Goal: Use online tool/utility: Utilize a website feature to perform a specific function

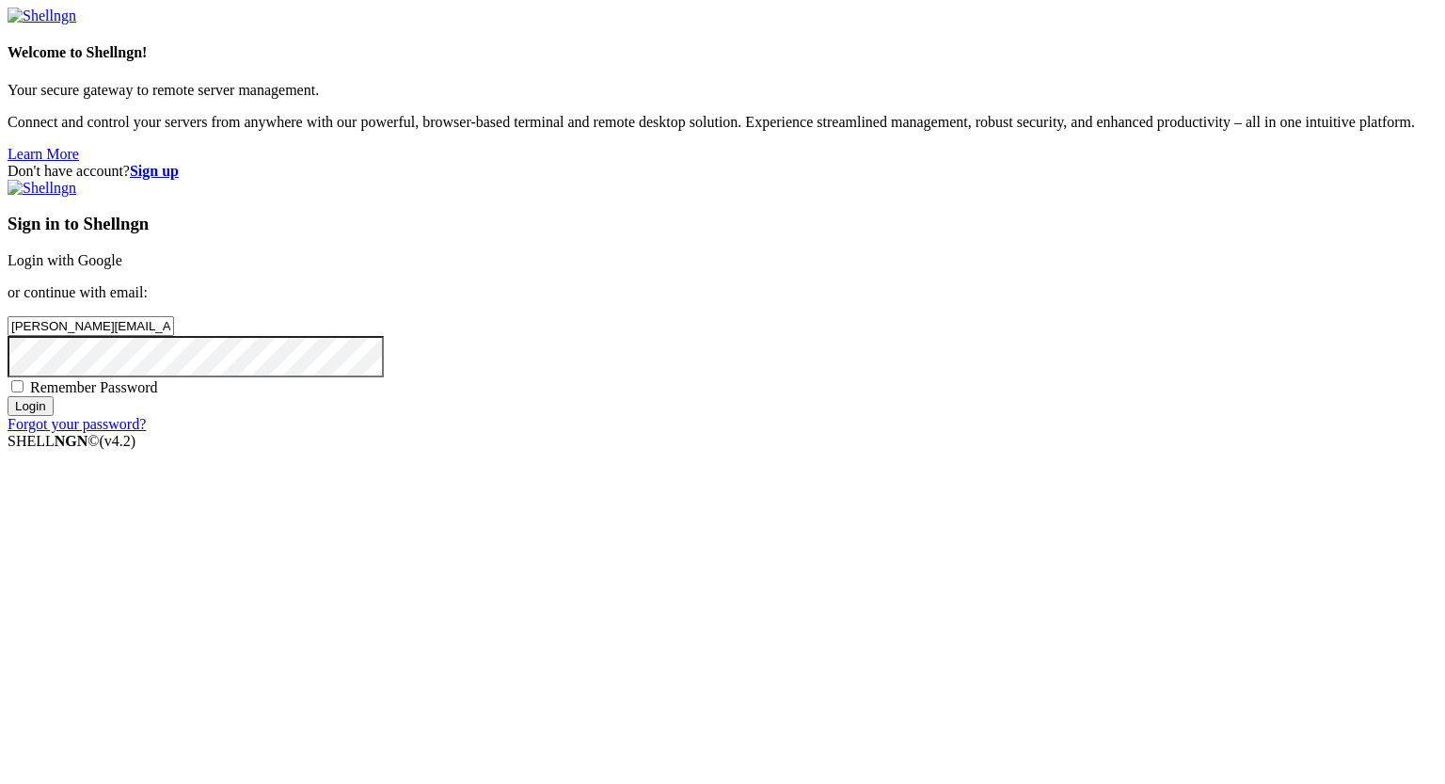
click at [54, 416] on input "Login" at bounding box center [31, 406] width 46 height 20
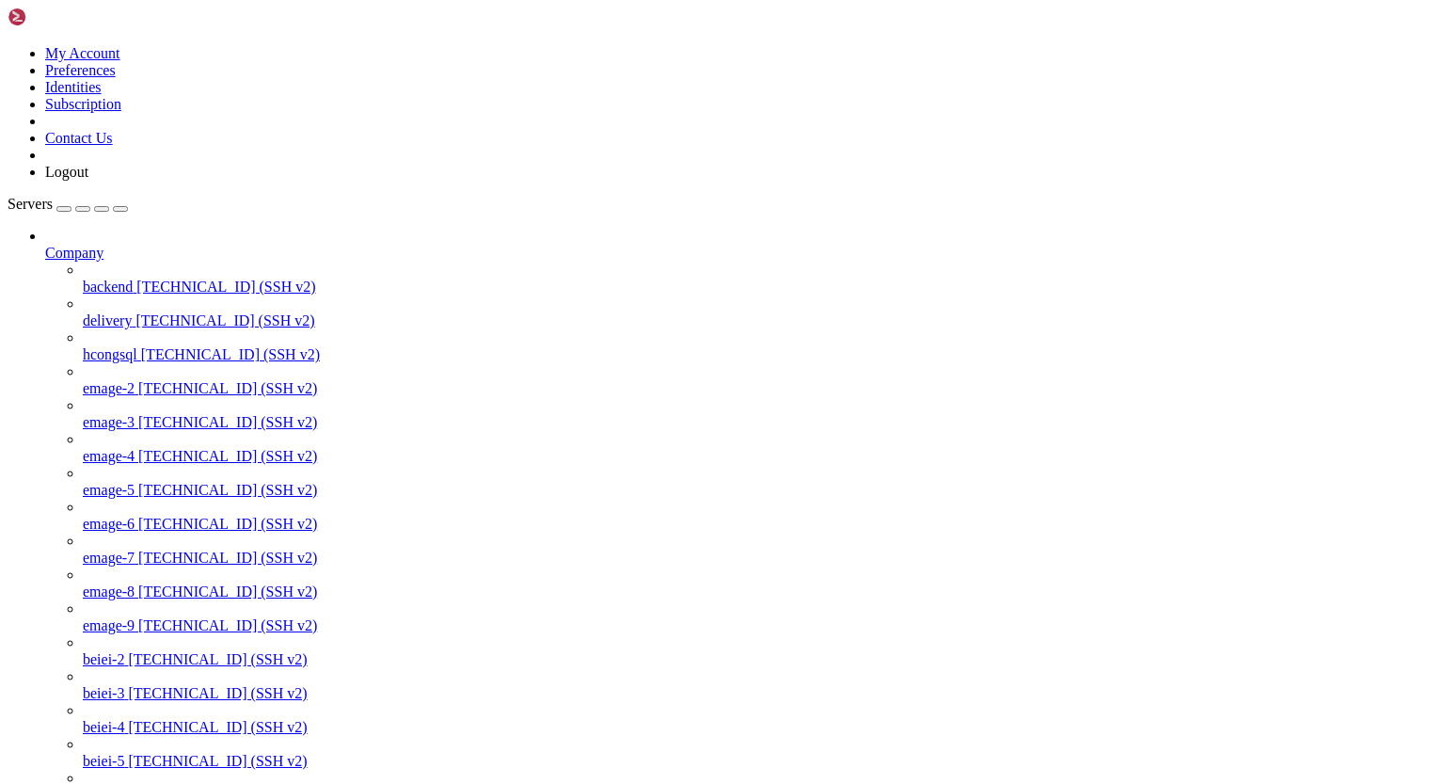
click at [45, 245] on icon at bounding box center [45, 245] width 0 height 0
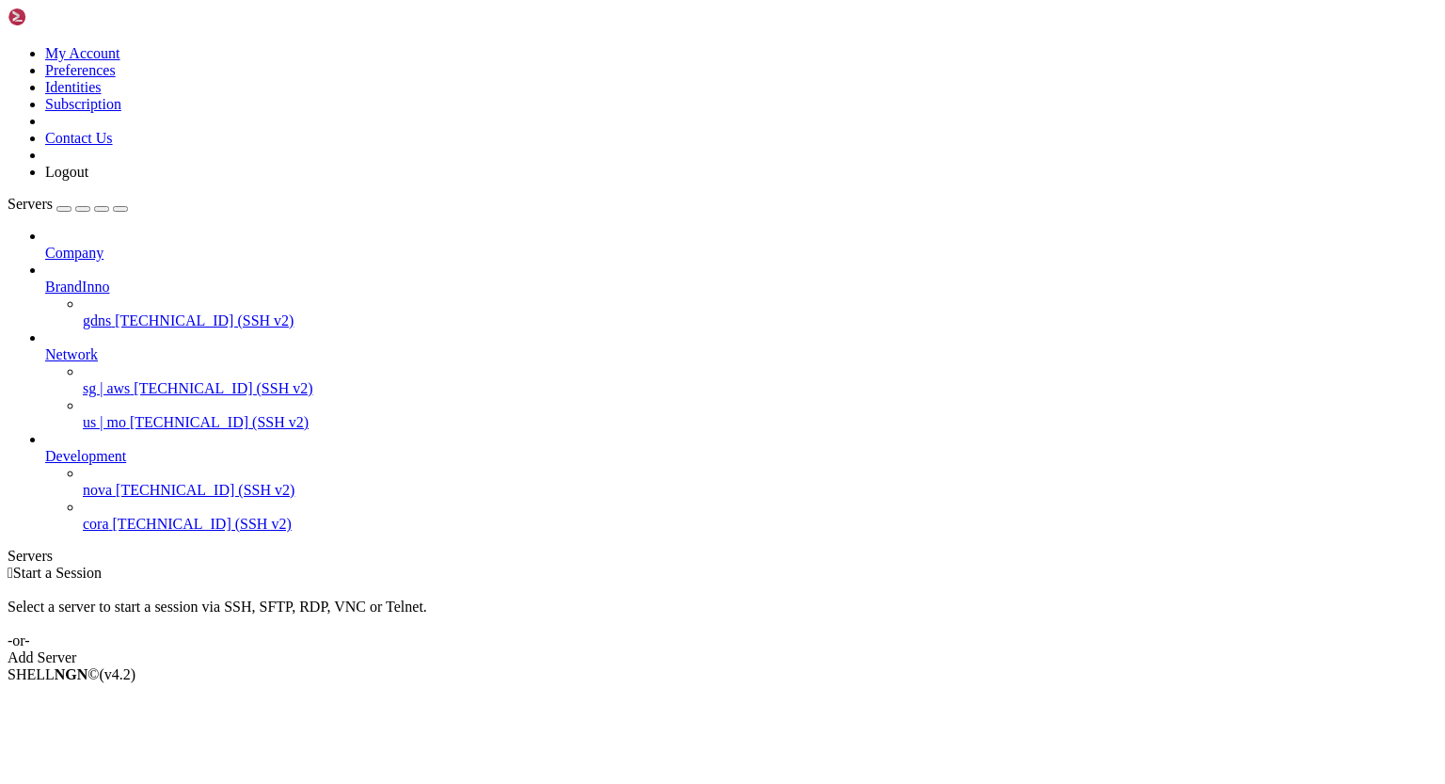
click at [151, 312] on span "[TECHNICAL_ID] (SSH v2)" at bounding box center [204, 320] width 179 height 16
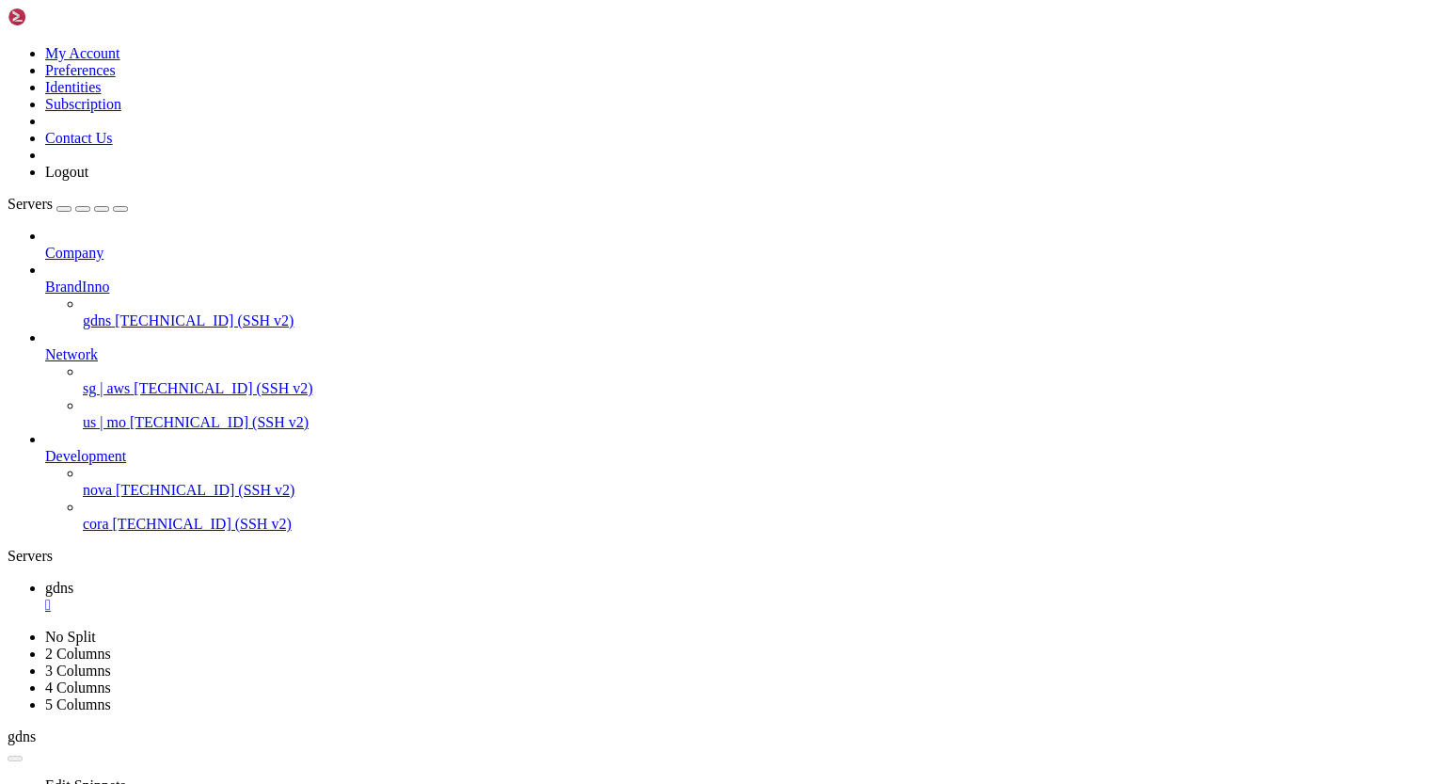
click at [45, 279] on icon at bounding box center [45, 279] width 0 height 0
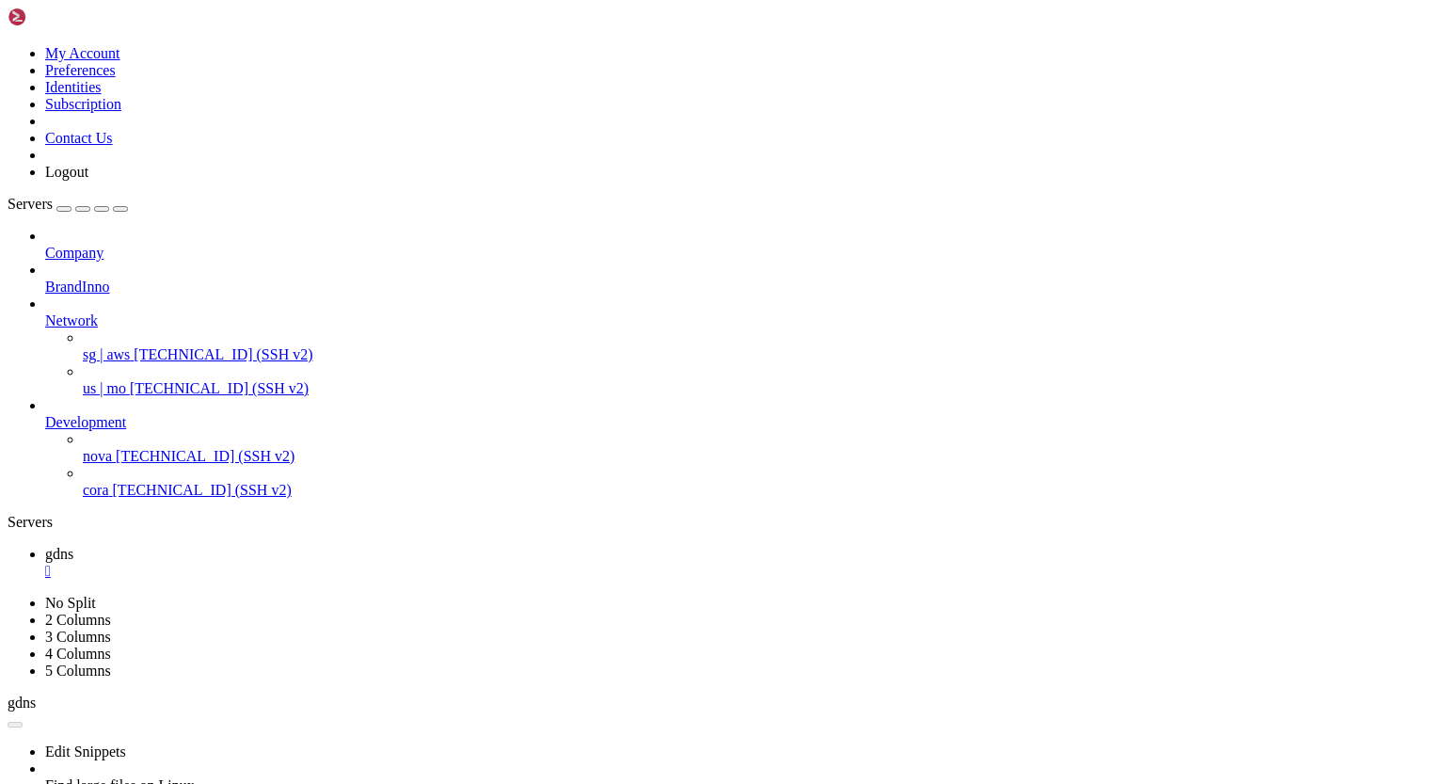
click at [45, 312] on icon at bounding box center [45, 312] width 0 height 0
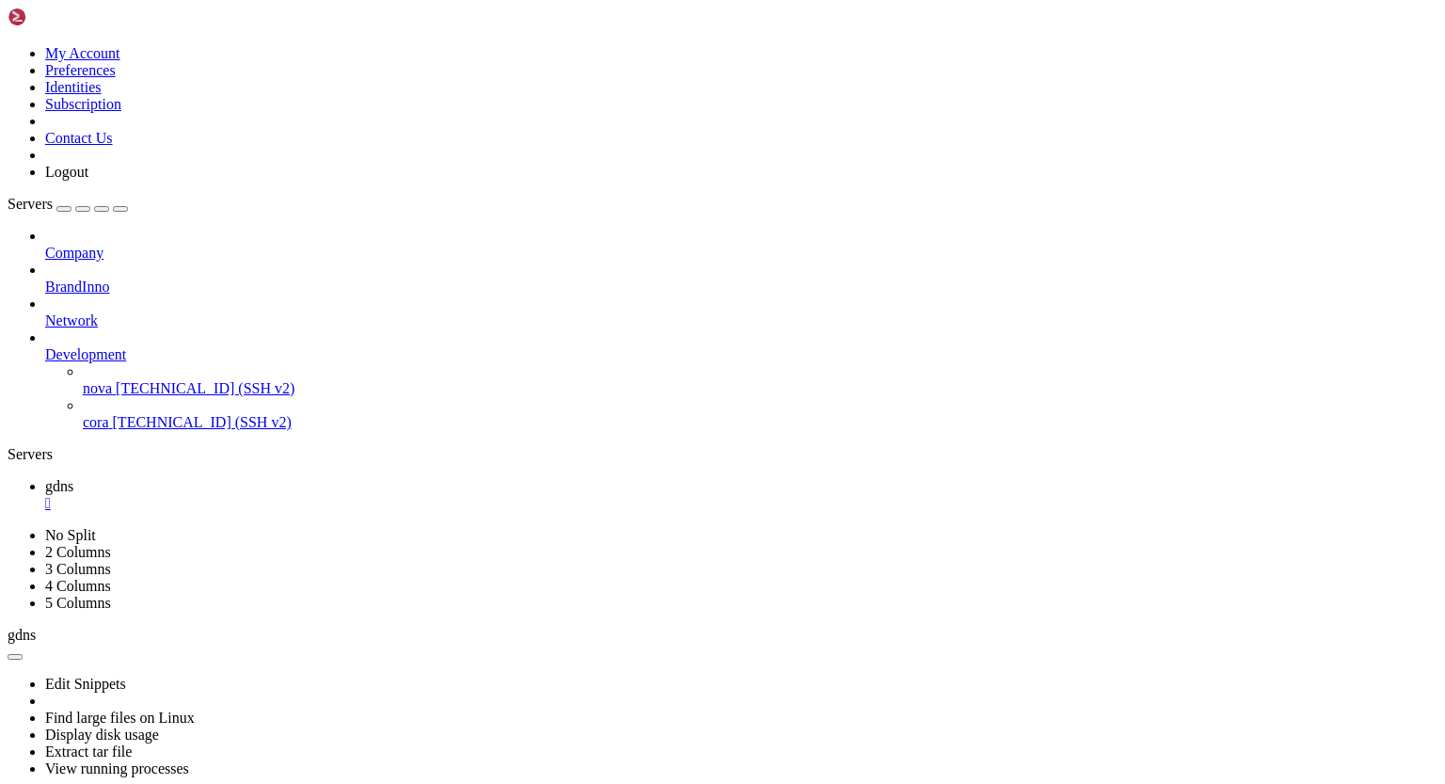
scroll to position [69652, 0]
drag, startPoint x: 15, startPoint y: 1388, endPoint x: 100, endPoint y: 1387, distance: 84.7
click at [323, 478] on link "gdns " at bounding box center [741, 495] width 1393 height 34
click at [313, 495] on div "" at bounding box center [741, 503] width 1393 height 17
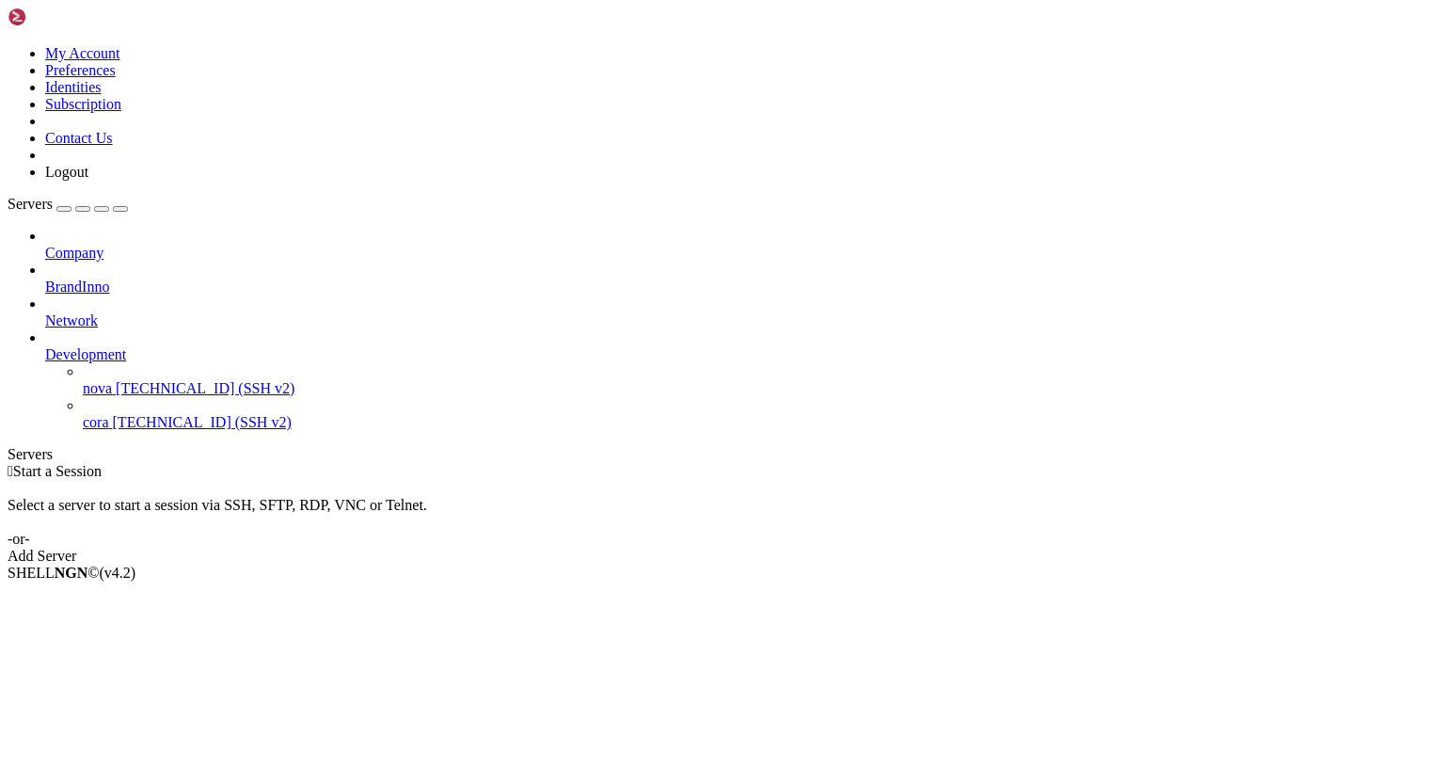
click at [112, 380] on span "nova" at bounding box center [97, 388] width 29 height 16
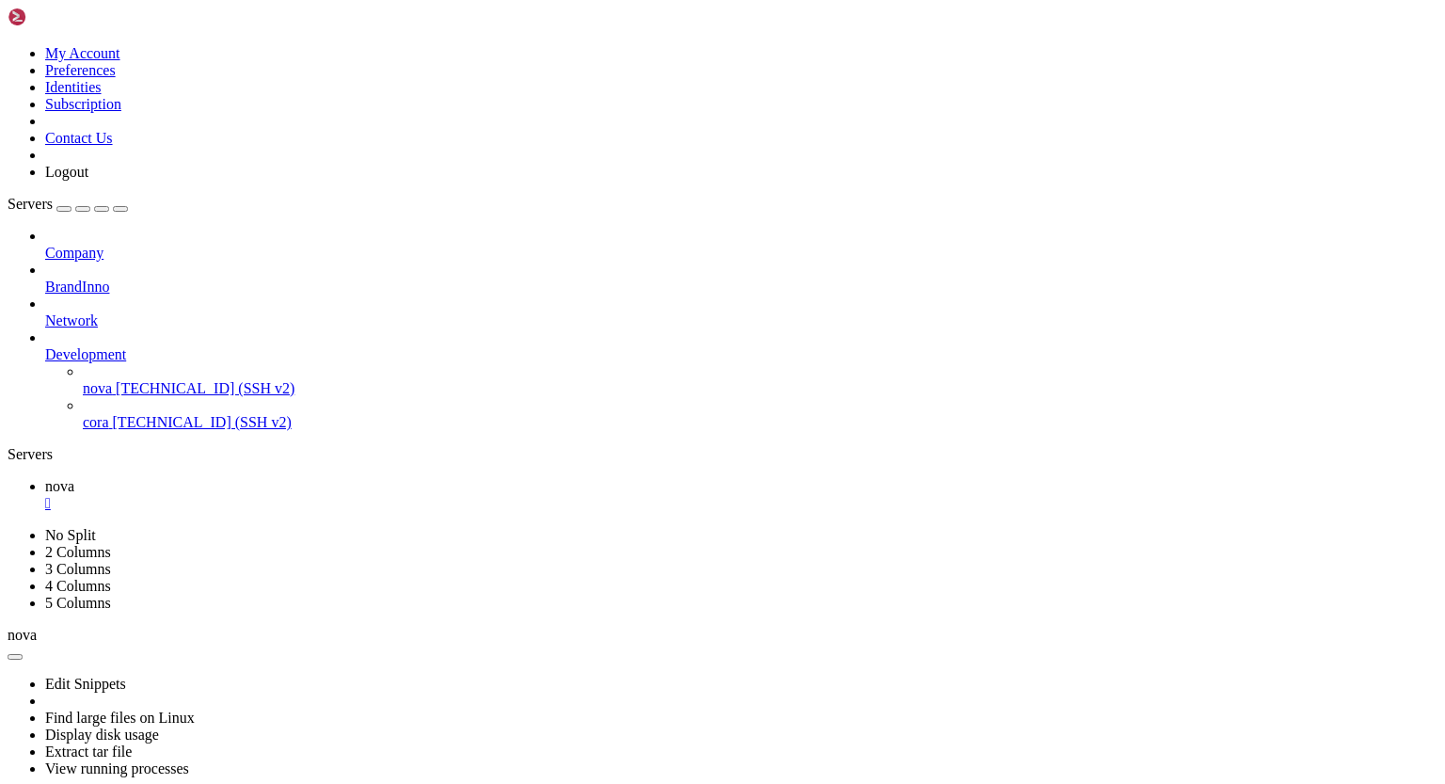
scroll to position [480, 0]
drag, startPoint x: 563, startPoint y: 1447, endPoint x: 396, endPoint y: 1453, distance: 166.7
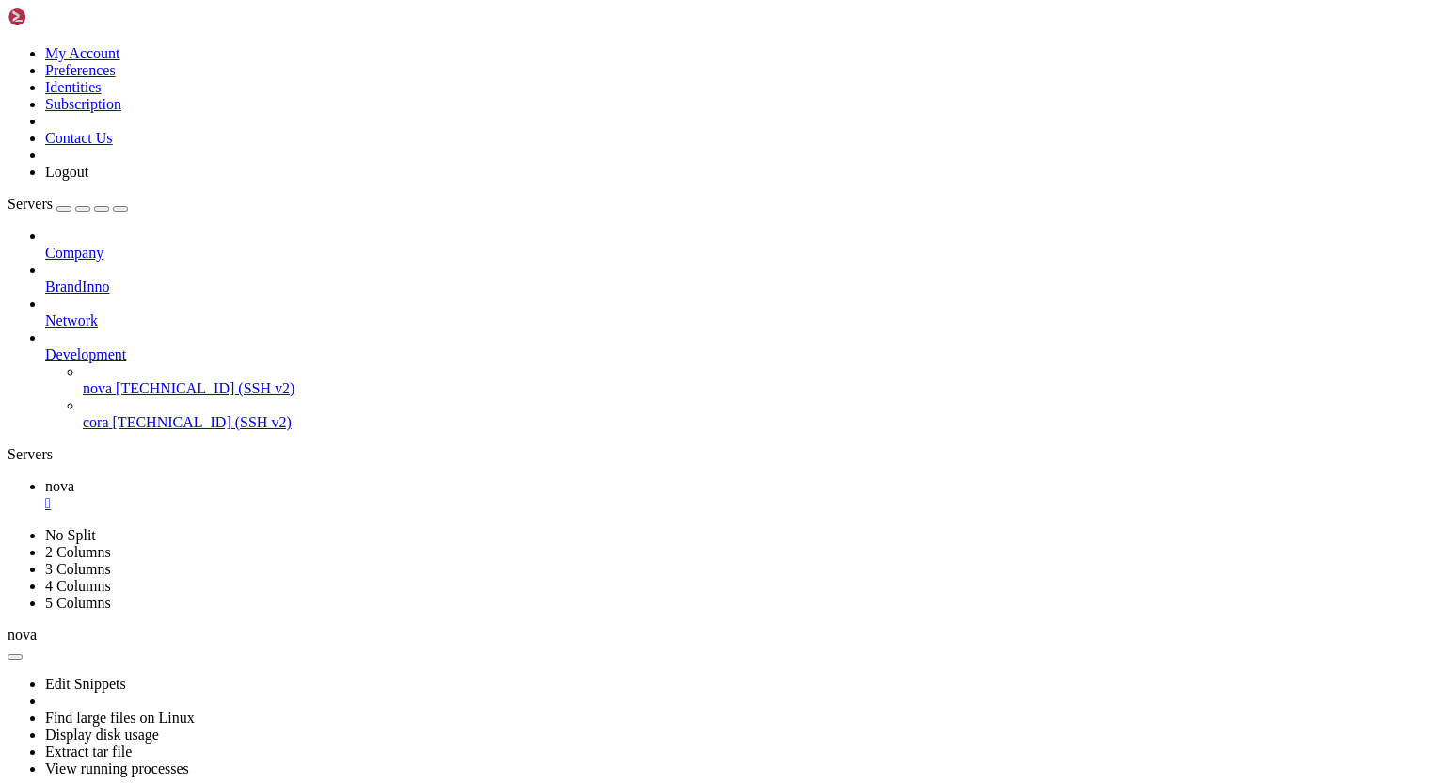
drag, startPoint x: 17, startPoint y: 1406, endPoint x: 172, endPoint y: 1449, distance: 161.2
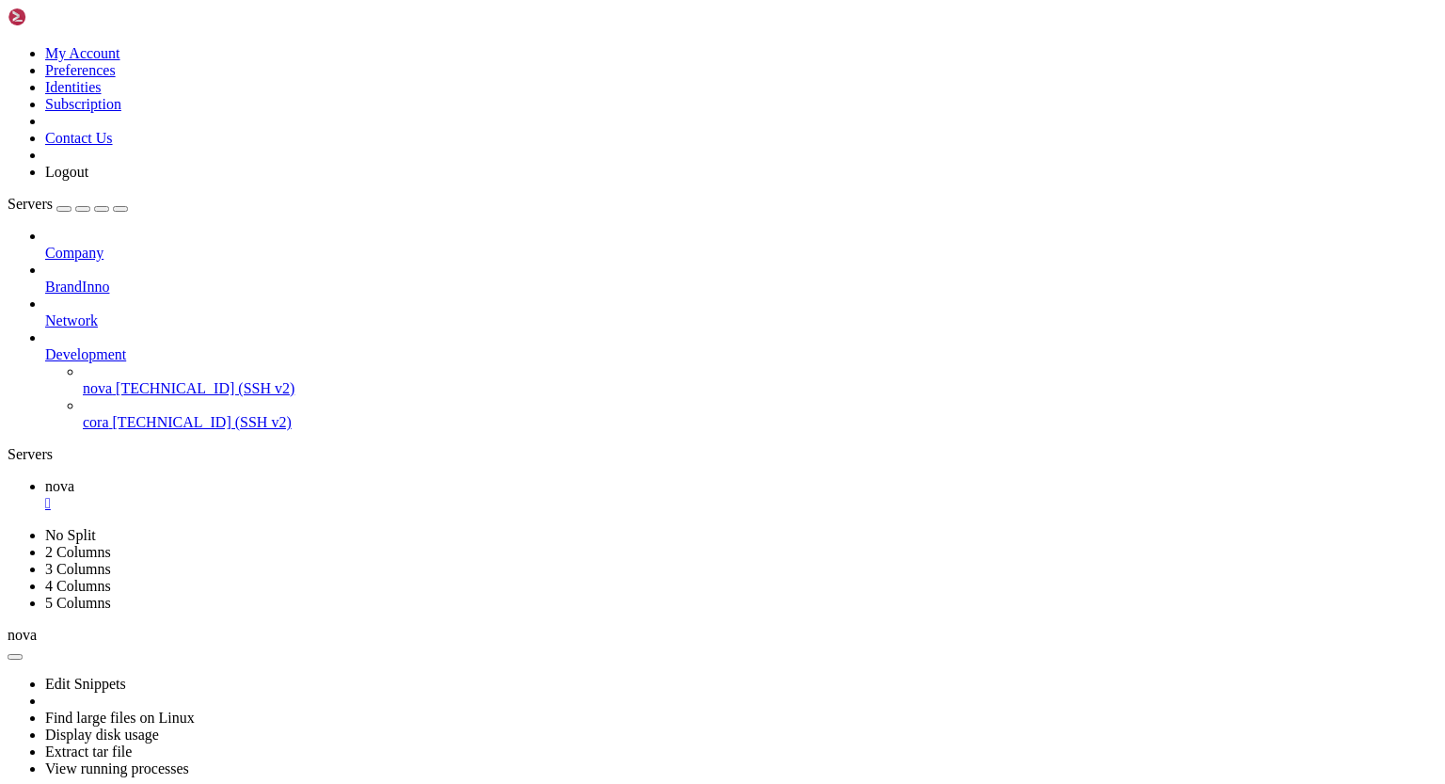
scroll to position [15261, 0]
drag, startPoint x: 134, startPoint y: 1305, endPoint x: 334, endPoint y: 1307, distance: 200.4
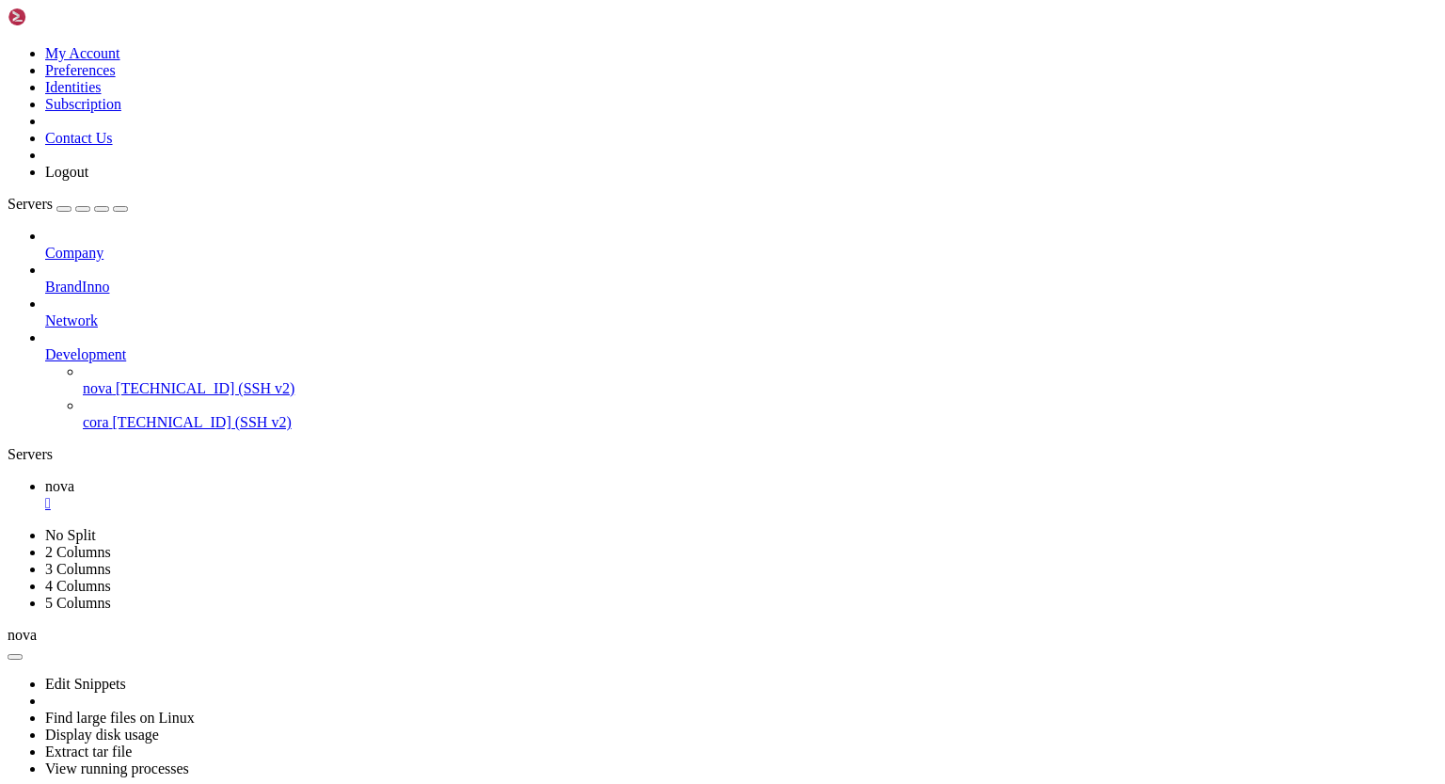
scroll to position [19741, 0]
drag, startPoint x: 17, startPoint y: 1180, endPoint x: 218, endPoint y: 1252, distance: 213.7
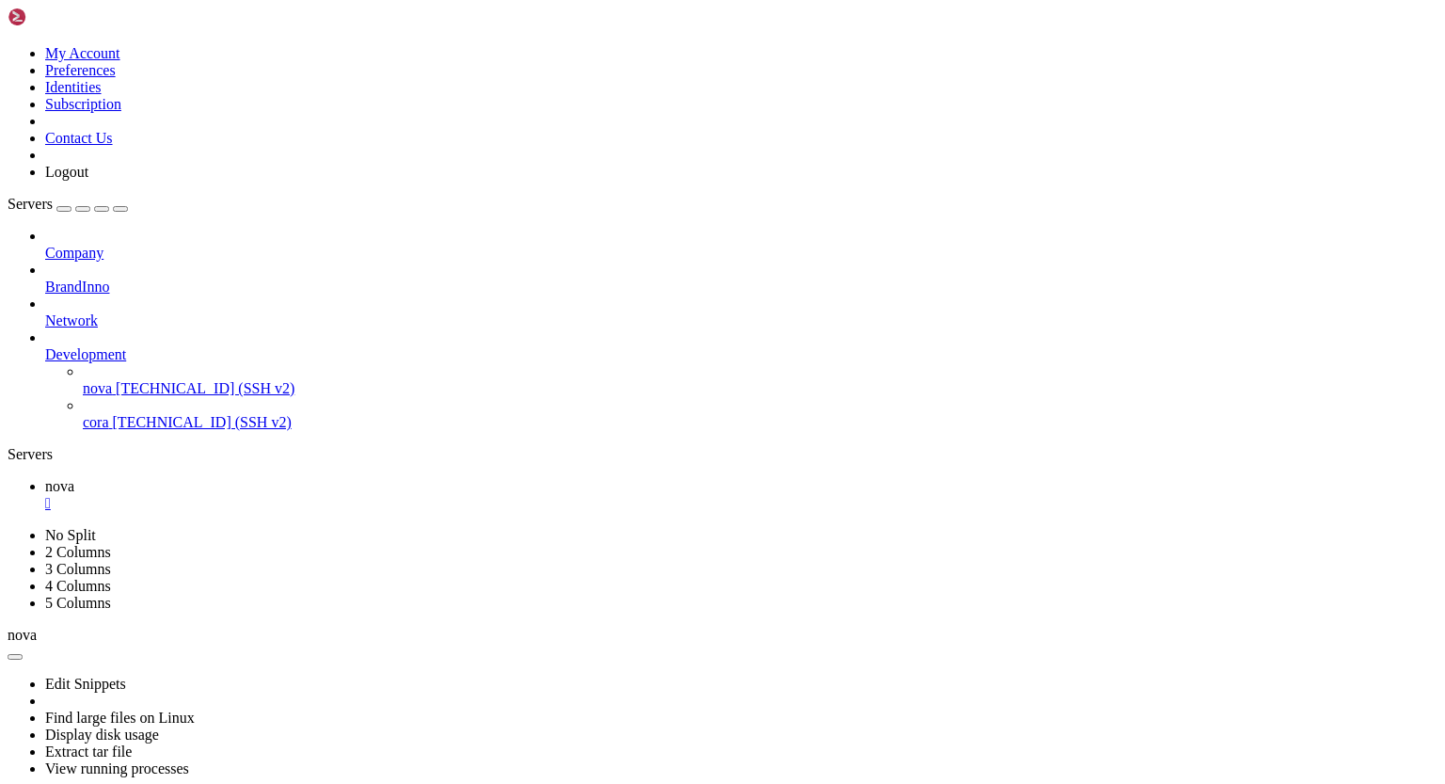
drag, startPoint x: 17, startPoint y: 1292, endPoint x: 205, endPoint y: 1322, distance: 190.6
